Goal: Transaction & Acquisition: Purchase product/service

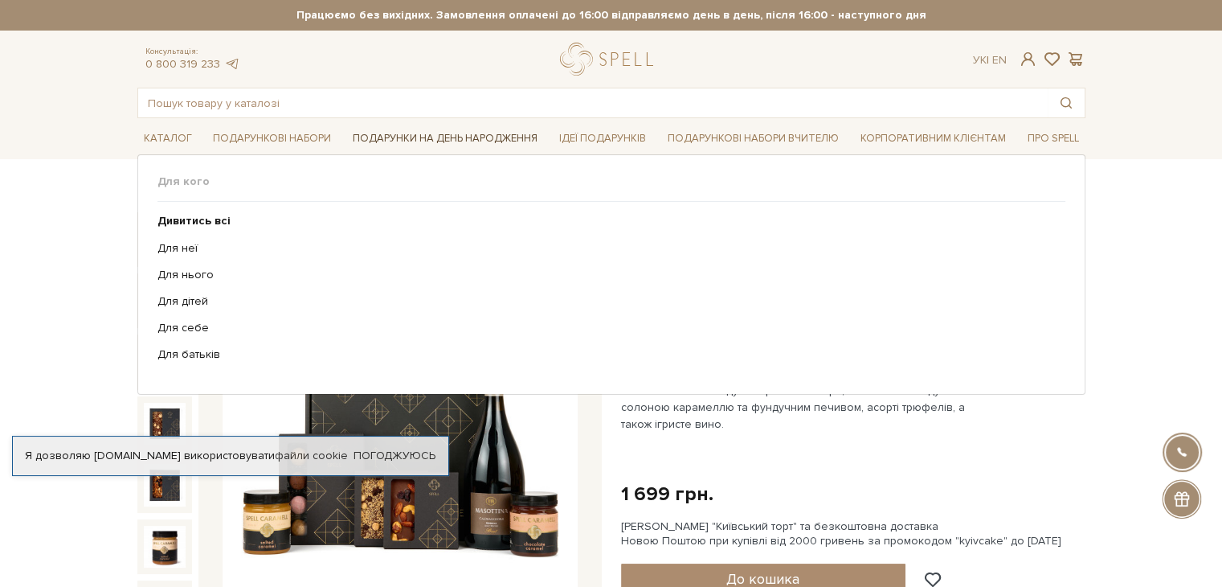
click at [371, 139] on link "Подарунки на День народження" at bounding box center [445, 138] width 198 height 25
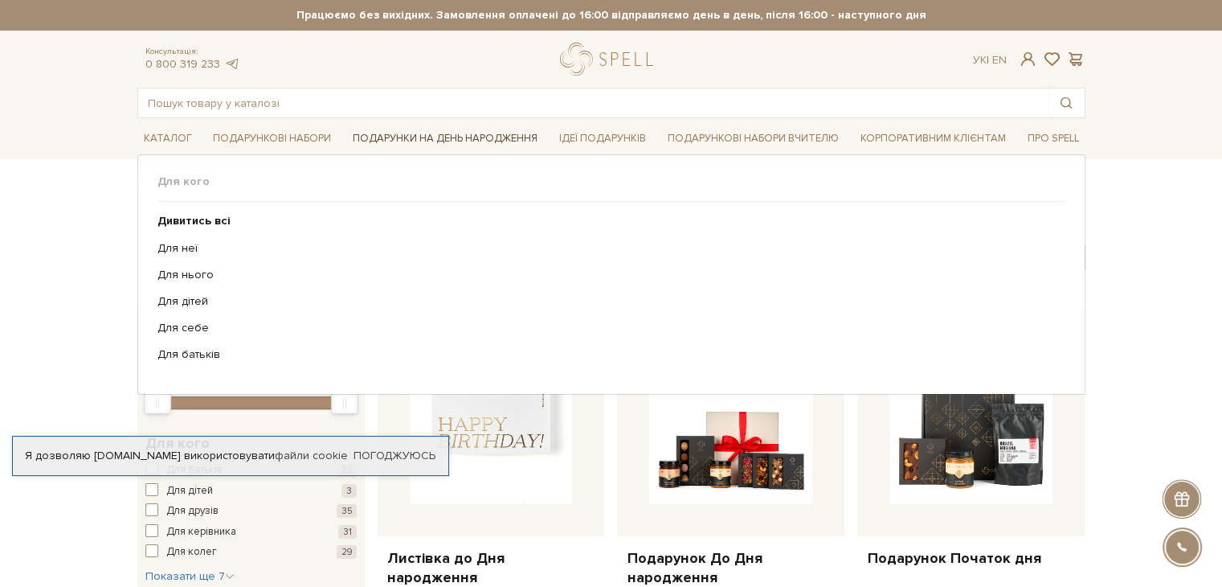
click at [371, 139] on link "Подарунки на День народження" at bounding box center [445, 138] width 198 height 25
click at [231, 248] on link "Для неї" at bounding box center [606, 248] width 896 height 14
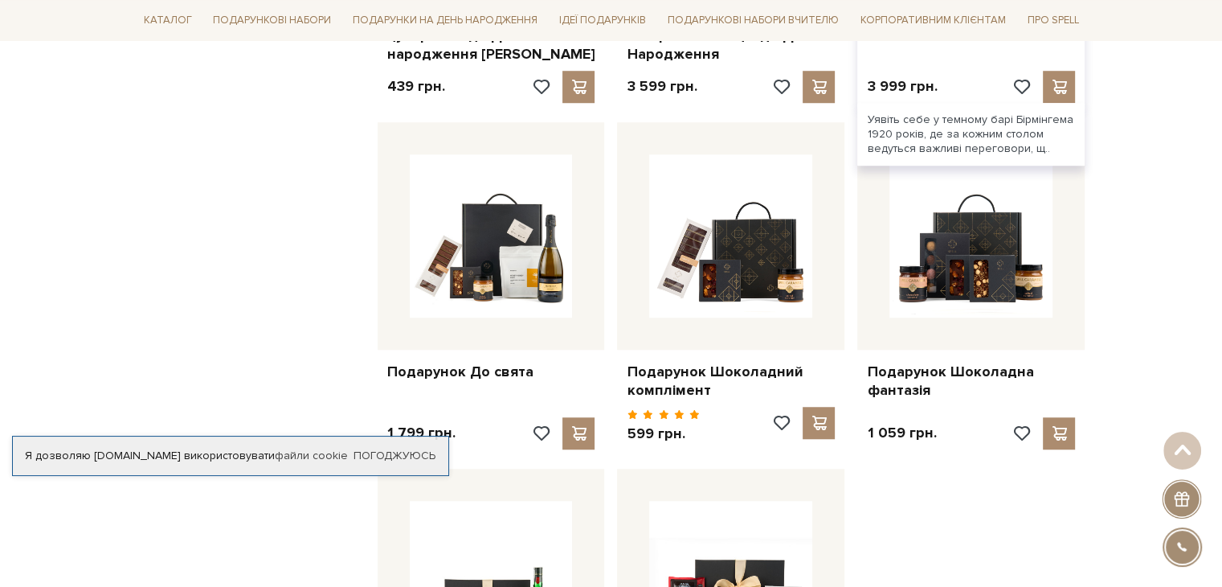
scroll to position [1281, 0]
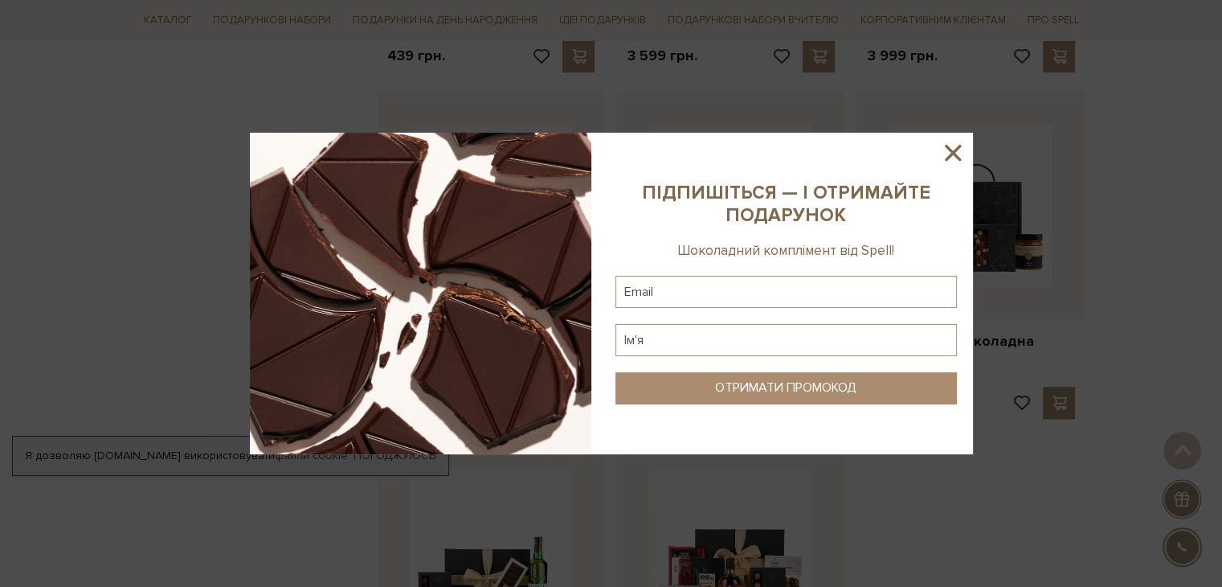
click at [952, 153] on icon at bounding box center [953, 153] width 16 height 16
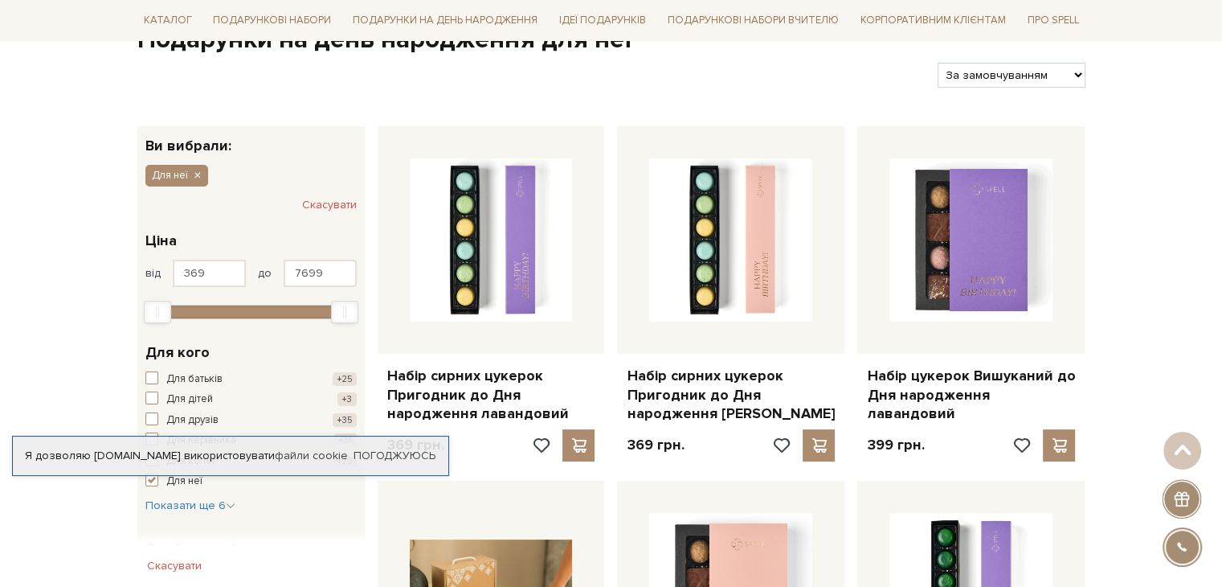
scroll to position [86, 0]
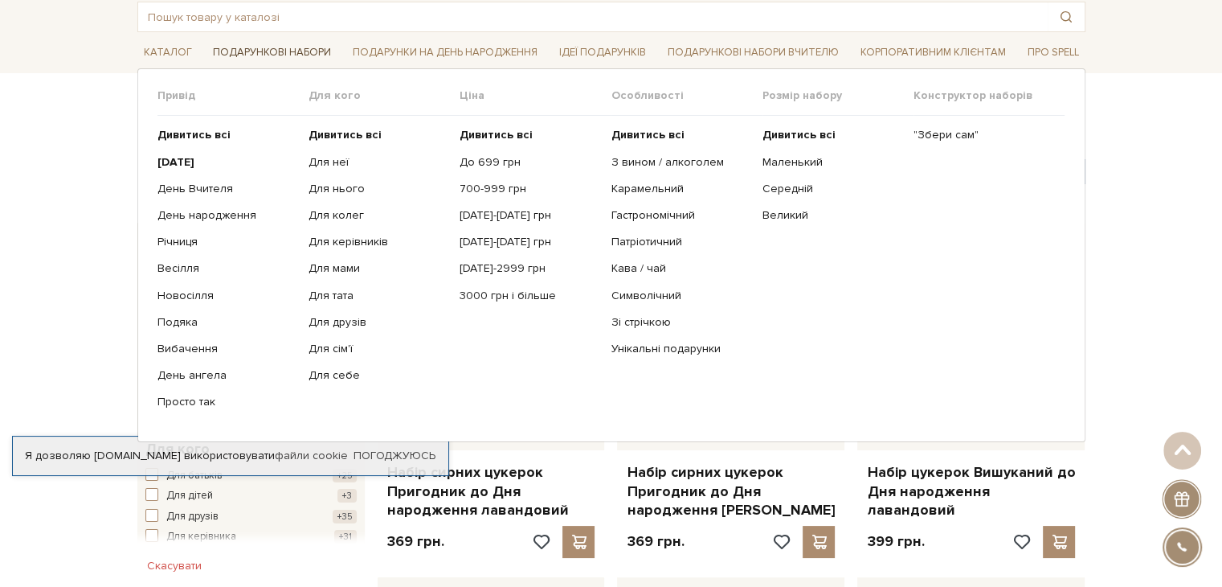
click at [254, 43] on link "Подарункові набори" at bounding box center [272, 52] width 131 height 25
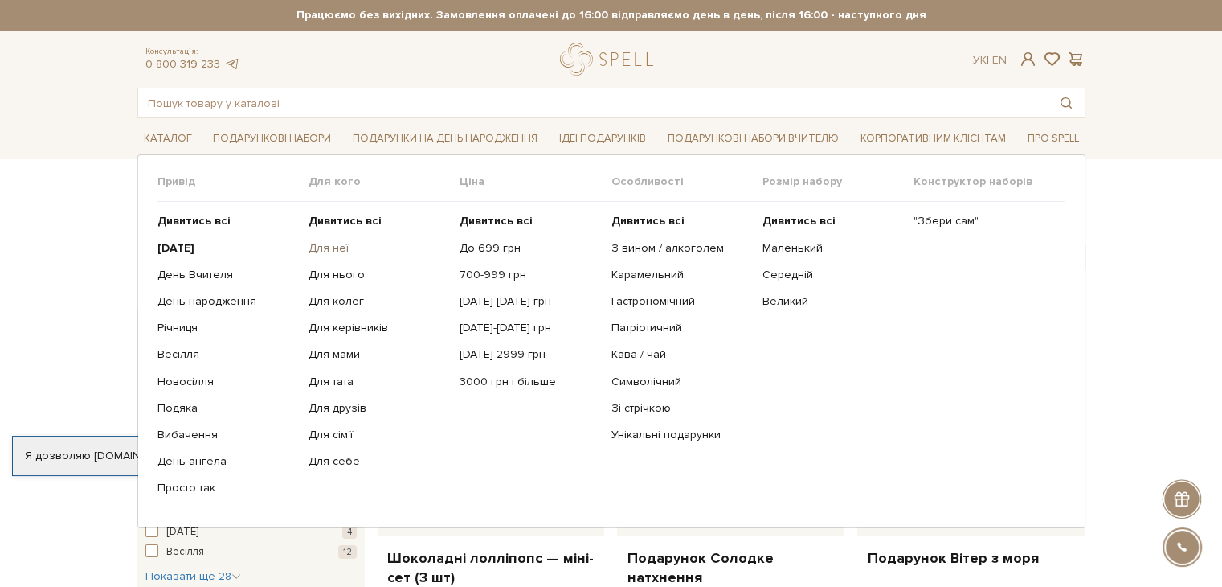
click at [331, 248] on link "Для неї" at bounding box center [378, 248] width 139 height 14
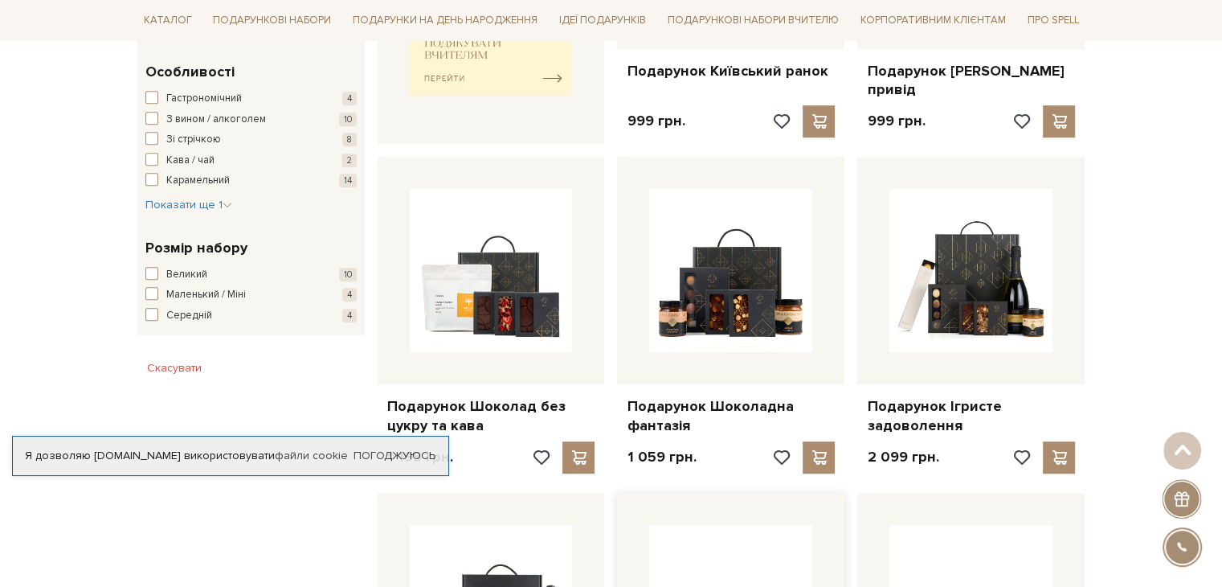
scroll to position [796, 0]
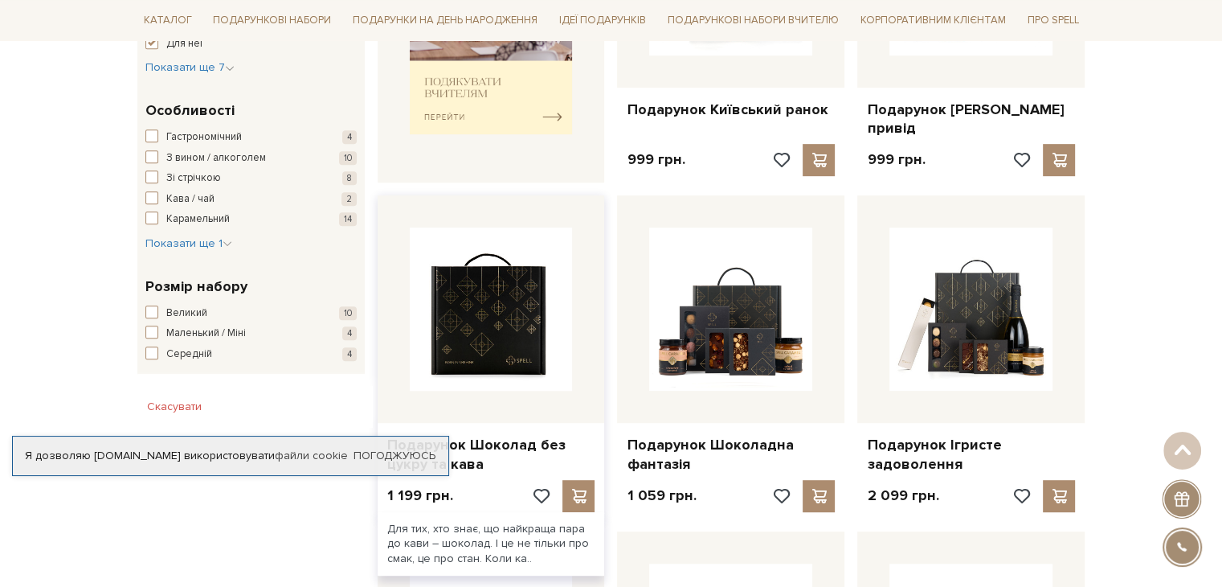
click at [455, 293] on img at bounding box center [491, 308] width 163 height 163
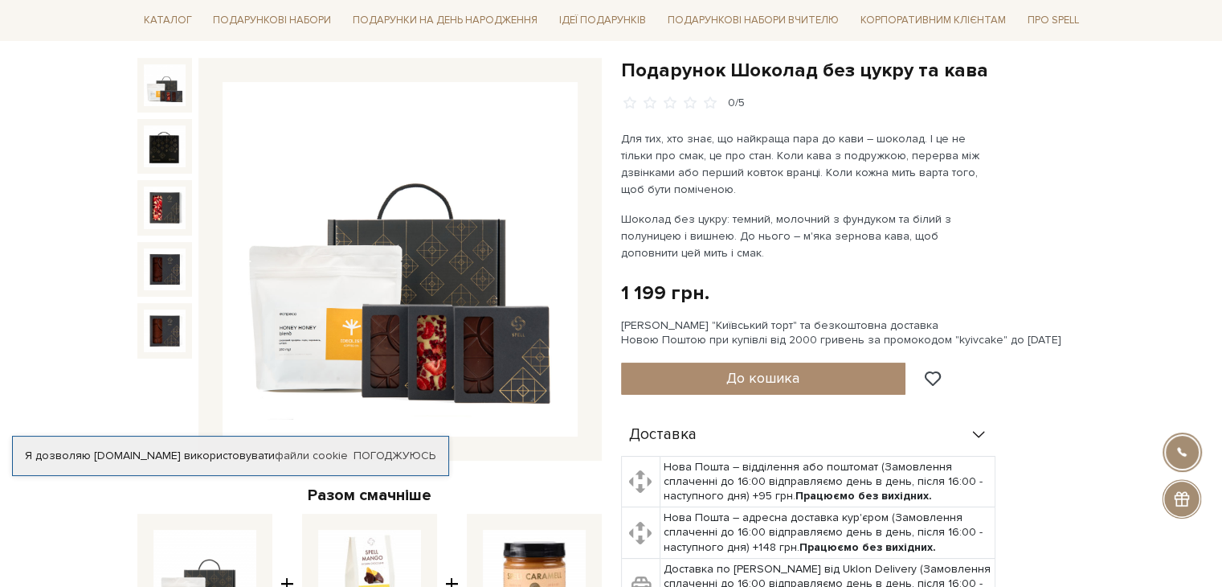
scroll to position [198, 0]
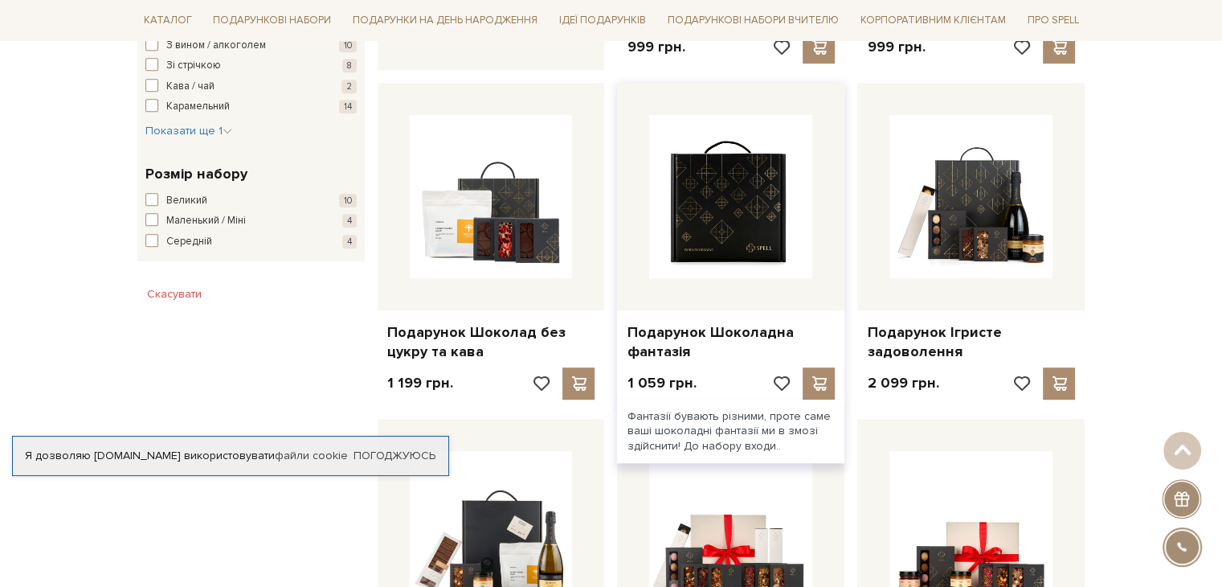
click at [721, 248] on img at bounding box center [730, 196] width 163 height 163
